Goal: Task Accomplishment & Management: Manage account settings

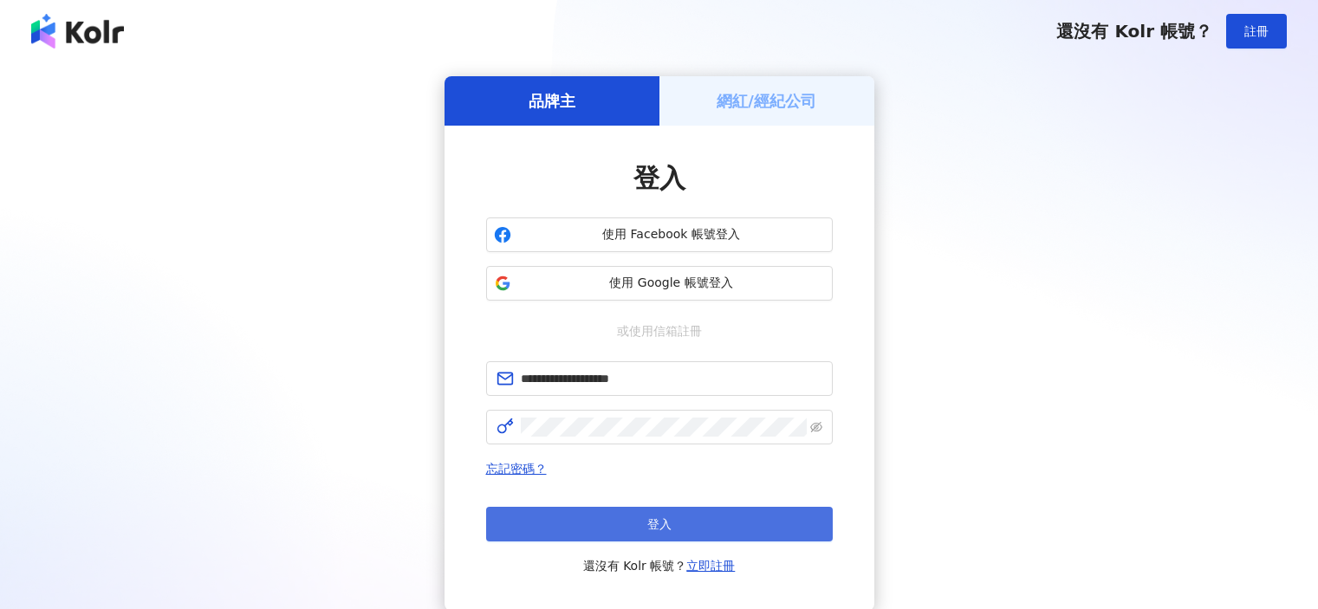
drag, startPoint x: 0, startPoint y: 0, endPoint x: 501, endPoint y: 511, distance: 715.9
click at [501, 511] on button "登入" at bounding box center [659, 524] width 347 height 35
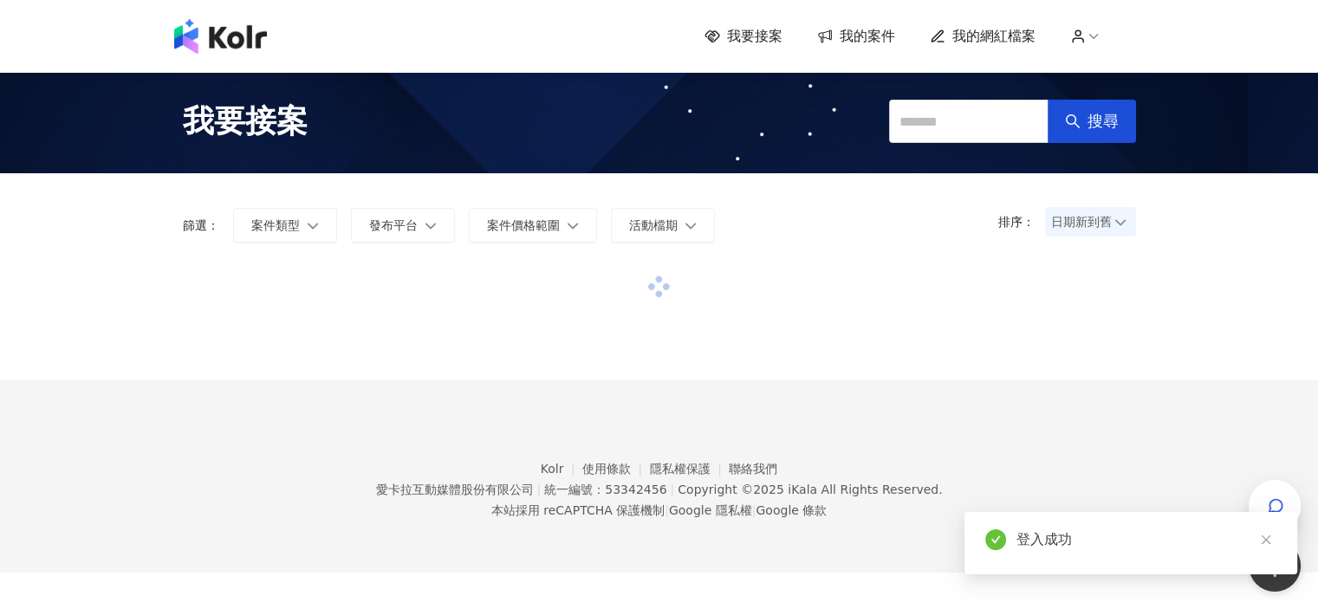
click at [880, 37] on span "我的案件" at bounding box center [867, 36] width 55 height 19
